Goal: Find specific page/section: Find specific page/section

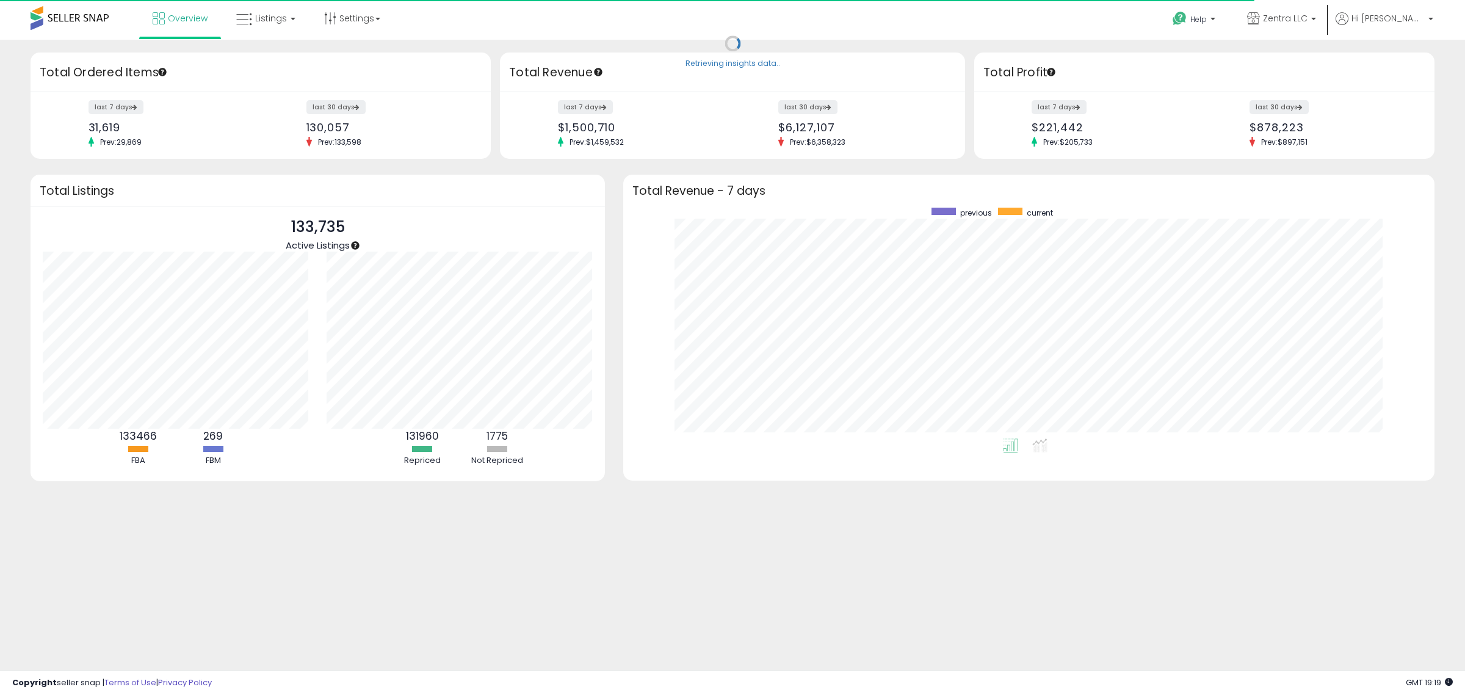
scroll to position [231, 787]
click at [255, 16] on span "Listings" at bounding box center [271, 18] width 32 height 12
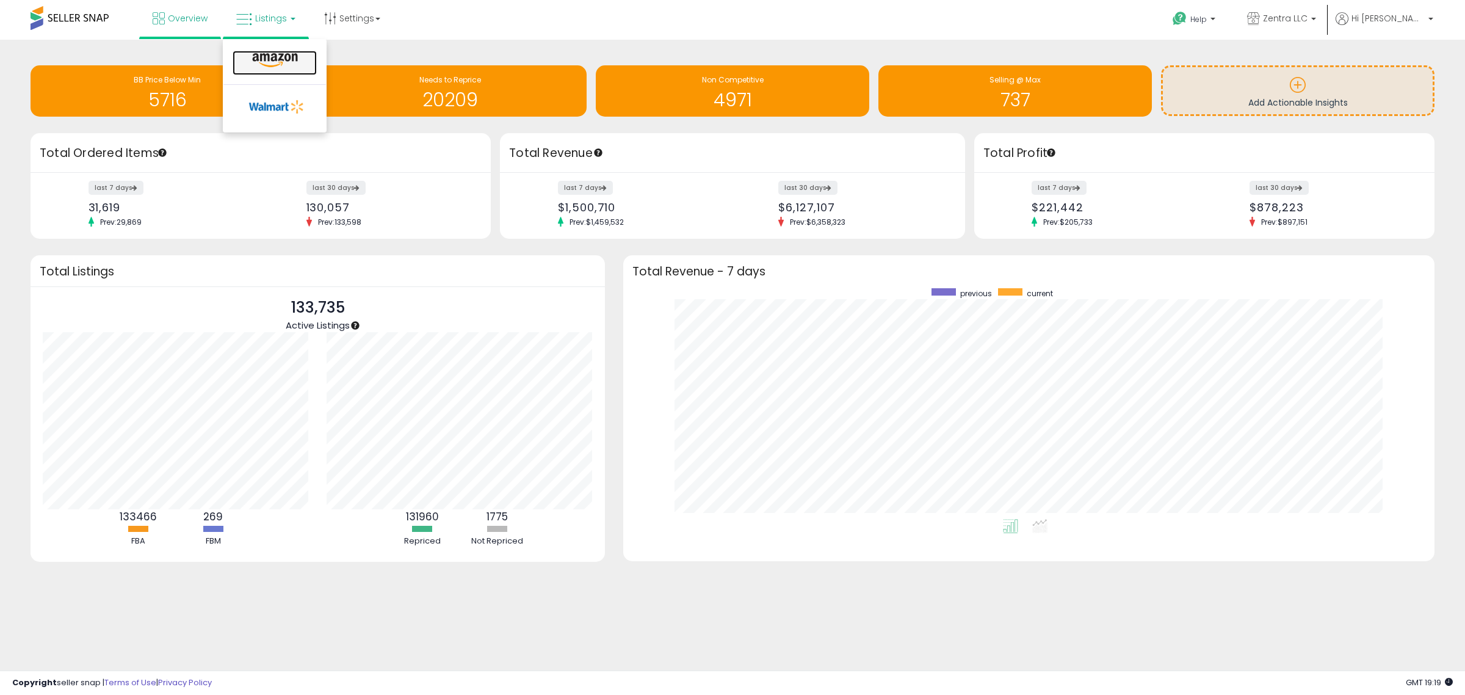
click at [262, 57] on icon at bounding box center [274, 60] width 53 height 16
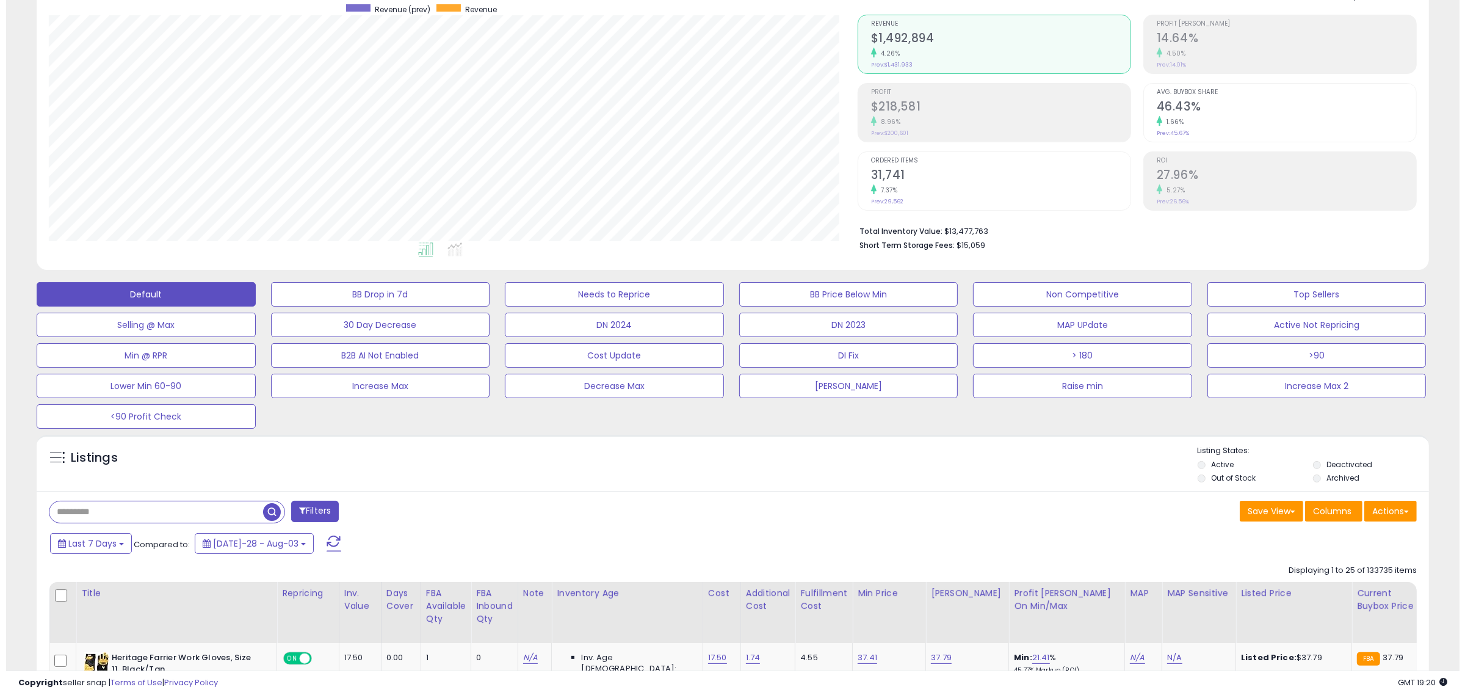
scroll to position [76, 0]
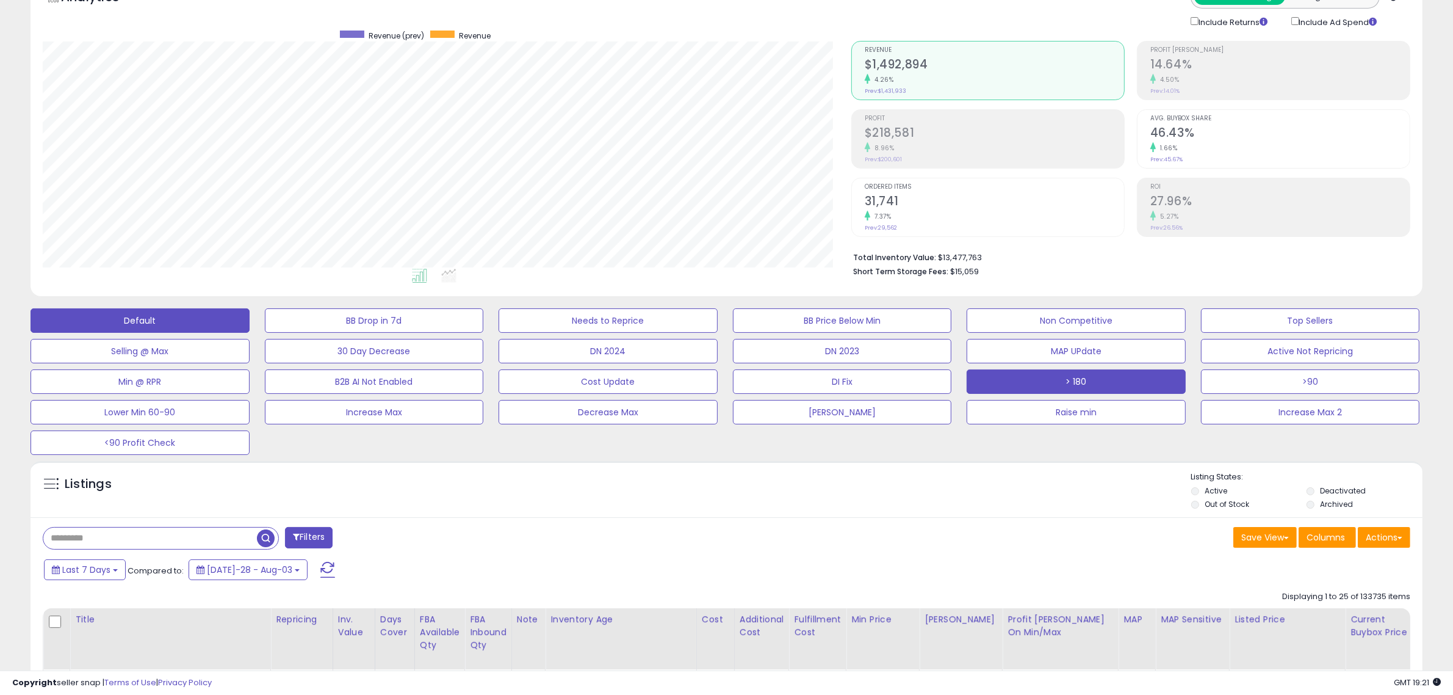
click at [484, 333] on button "> 180" at bounding box center [374, 320] width 219 height 24
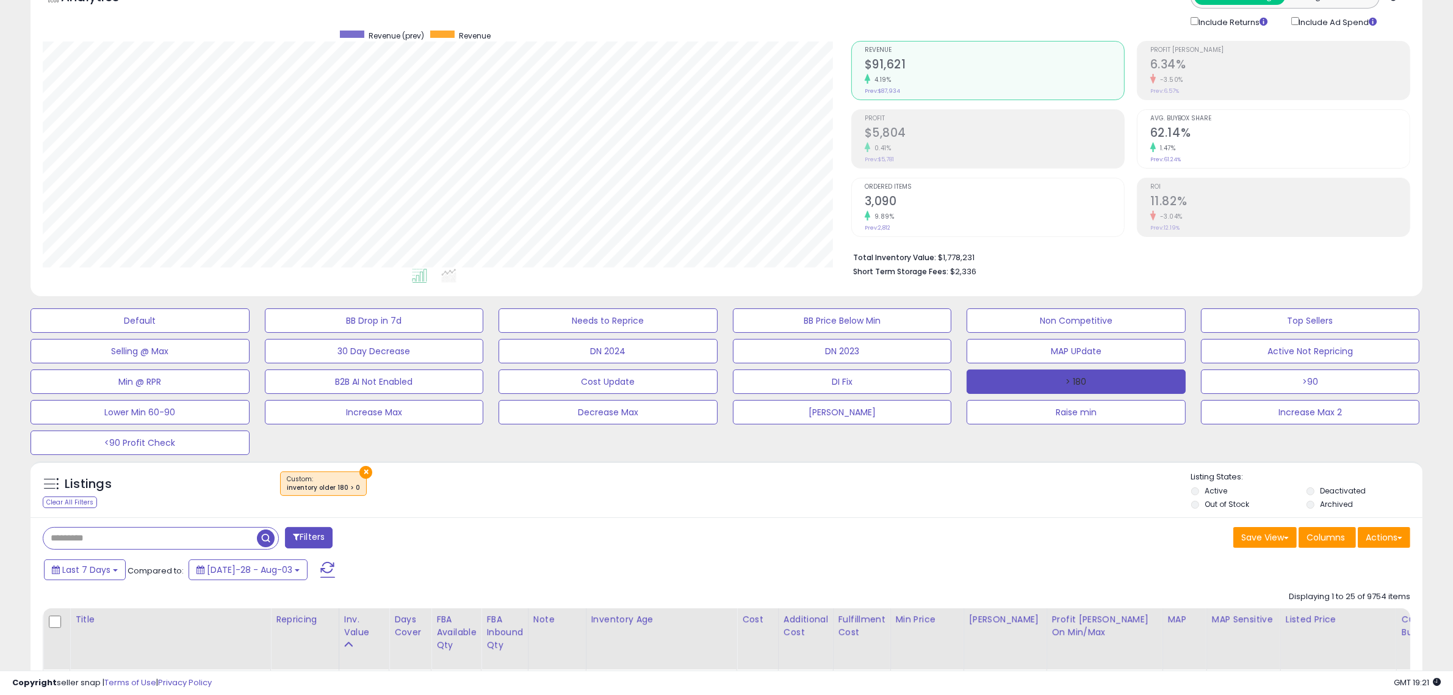
scroll to position [250, 809]
